Goal: Task Accomplishment & Management: Use online tool/utility

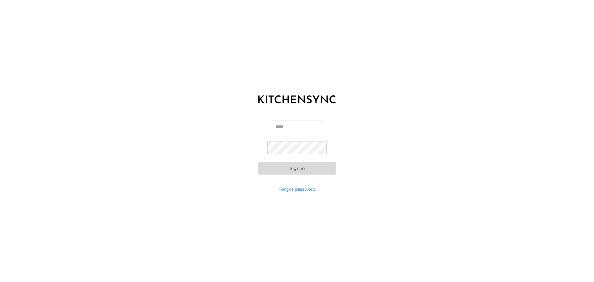
click at [294, 129] on input "Email" at bounding box center [297, 126] width 50 height 13
type input "**********"
click at [285, 168] on button "Sign in" at bounding box center [296, 168] width 77 height 12
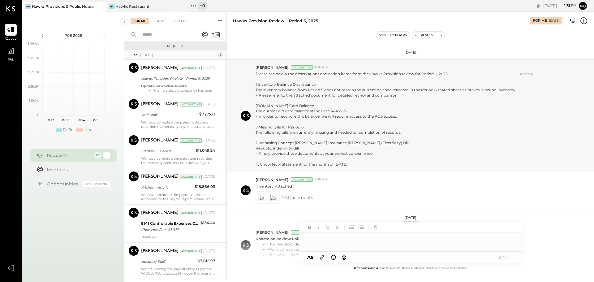
scroll to position [58, 0]
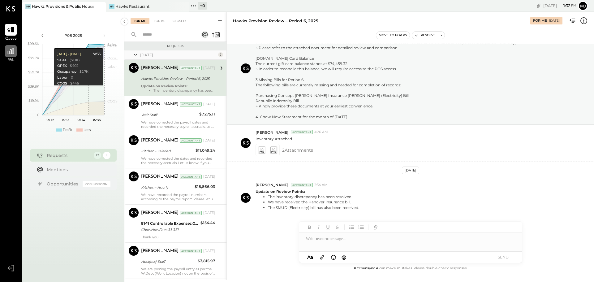
click at [14, 53] on icon at bounding box center [11, 51] width 8 height 8
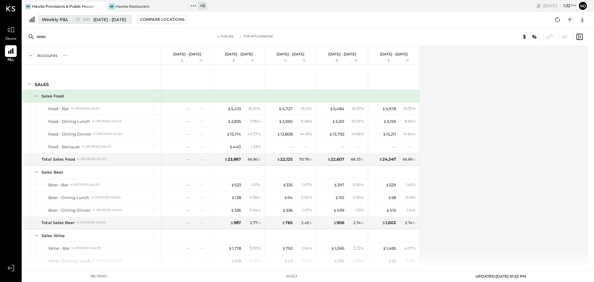
click at [108, 19] on span "[DATE] - [DATE]" at bounding box center [109, 20] width 32 height 6
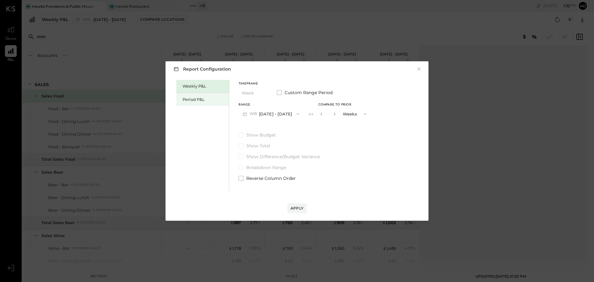
click at [197, 103] on div "Period P&L" at bounding box center [202, 99] width 53 height 13
click at [271, 116] on button "P08 [DATE] - [DATE]" at bounding box center [271, 113] width 64 height 11
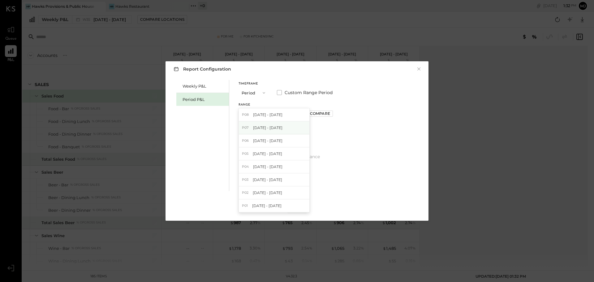
click at [264, 132] on div "P07 [DATE] - [DATE]" at bounding box center [274, 127] width 71 height 13
click at [299, 206] on div "Apply" at bounding box center [297, 208] width 13 height 5
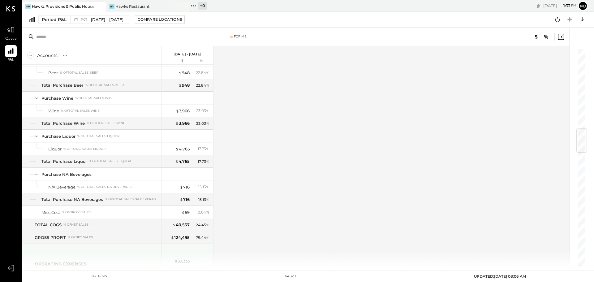
scroll to position [588, 0]
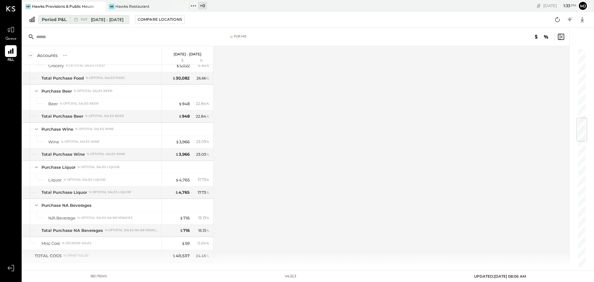
click at [92, 22] on span "[DATE] - [DATE]" at bounding box center [107, 20] width 32 height 6
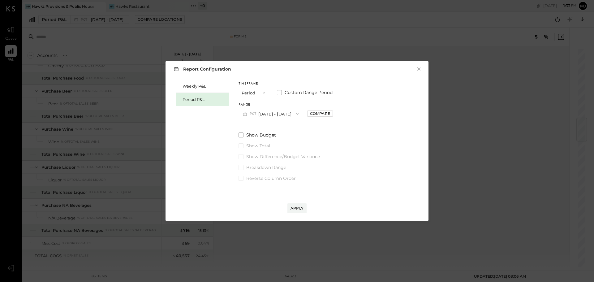
click at [270, 116] on button "P07 [DATE] - [DATE]" at bounding box center [271, 113] width 64 height 11
click at [399, 121] on div "Weekly P&L Period P&L Timeframe Period Custom Range Period Range P07 [DATE] - […" at bounding box center [297, 134] width 251 height 113
click at [255, 93] on button "Period" at bounding box center [254, 92] width 31 height 11
click at [280, 92] on span at bounding box center [279, 92] width 5 height 5
click at [264, 113] on button "[DATE]" at bounding box center [257, 113] width 37 height 11
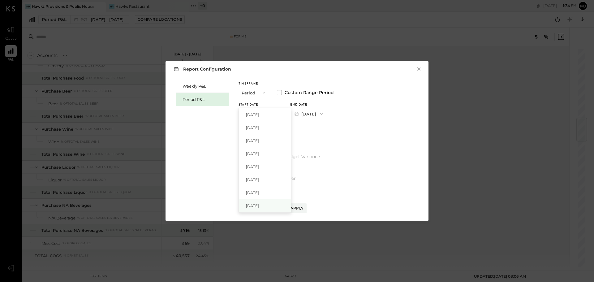
click at [259, 206] on span "[DATE]" at bounding box center [252, 205] width 13 height 5
click at [324, 114] on button "[DATE]" at bounding box center [308, 113] width 37 height 11
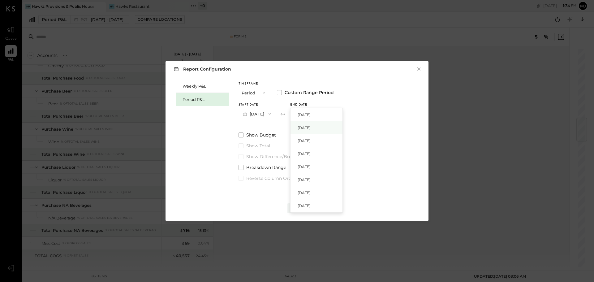
click at [311, 128] on span "[DATE]" at bounding box center [304, 127] width 13 height 5
click at [295, 206] on div "Apply" at bounding box center [297, 208] width 13 height 5
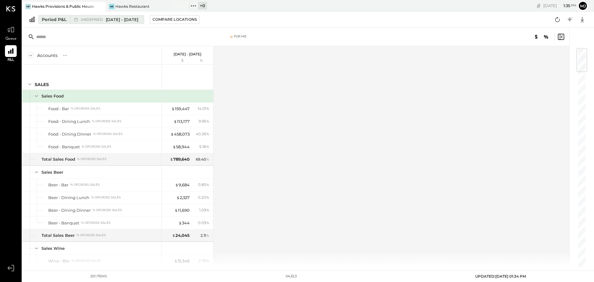
click at [124, 22] on span "[DATE] - [DATE]" at bounding box center [122, 20] width 32 height 6
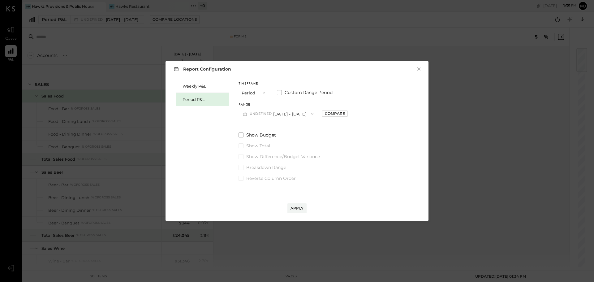
click at [416, 71] on button "×" at bounding box center [419, 69] width 6 height 6
